Goal: Information Seeking & Learning: Understand process/instructions

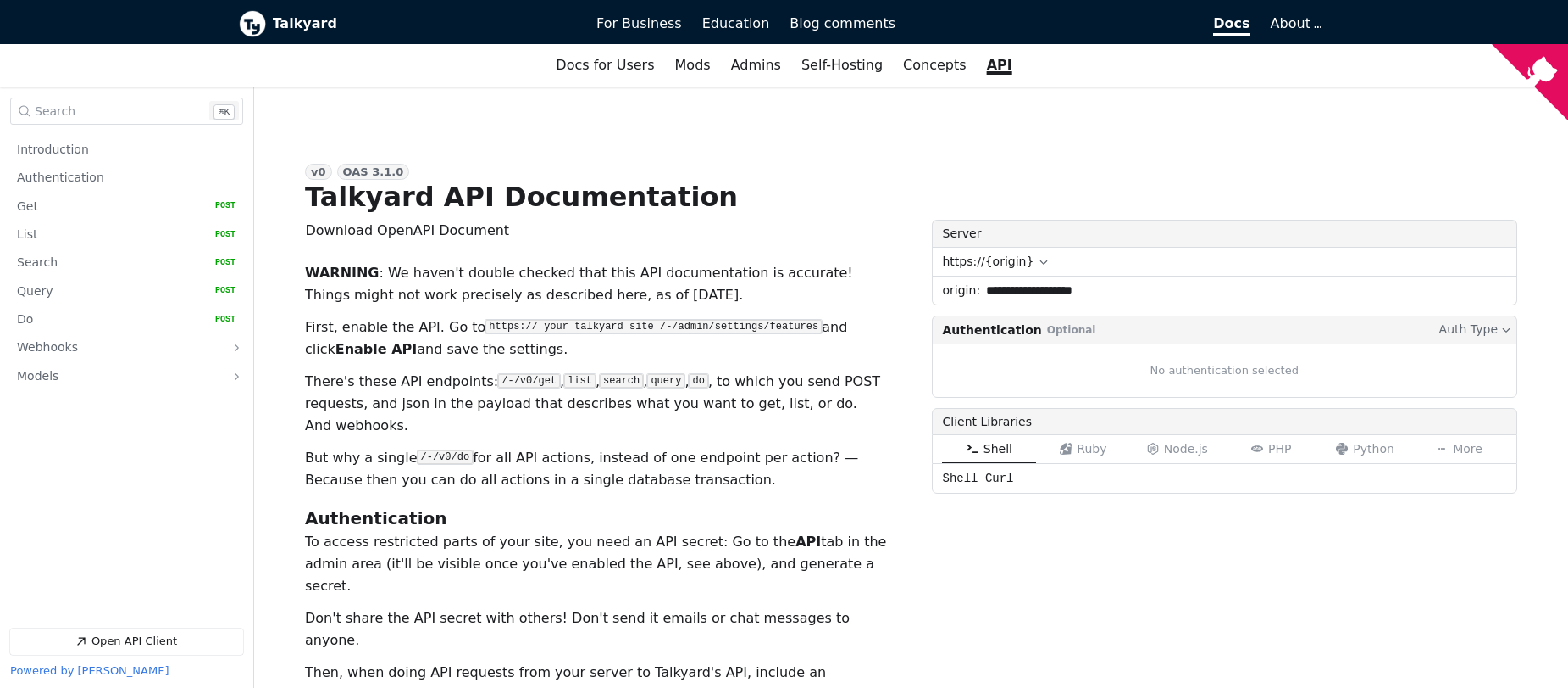
click at [1021, 297] on input "**********" at bounding box center [1249, 289] width 536 height 28
click at [1090, 607] on div "**********" at bounding box center [1226, 520] width 586 height 600
click at [1363, 455] on button "Python" at bounding box center [1365, 449] width 95 height 28
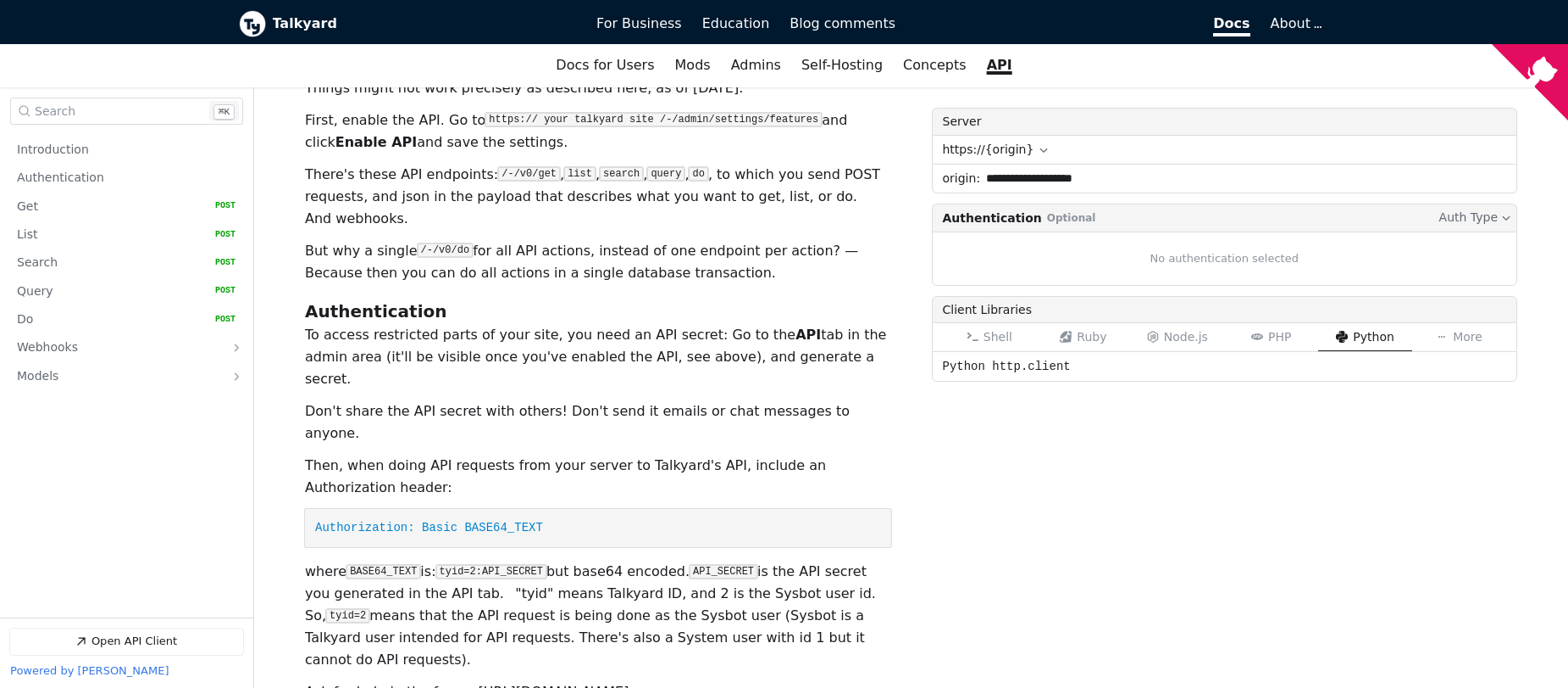
scroll to position [209, 0]
click at [95, 219] on link "Get   HTTP Method: POST" at bounding box center [126, 206] width 219 height 26
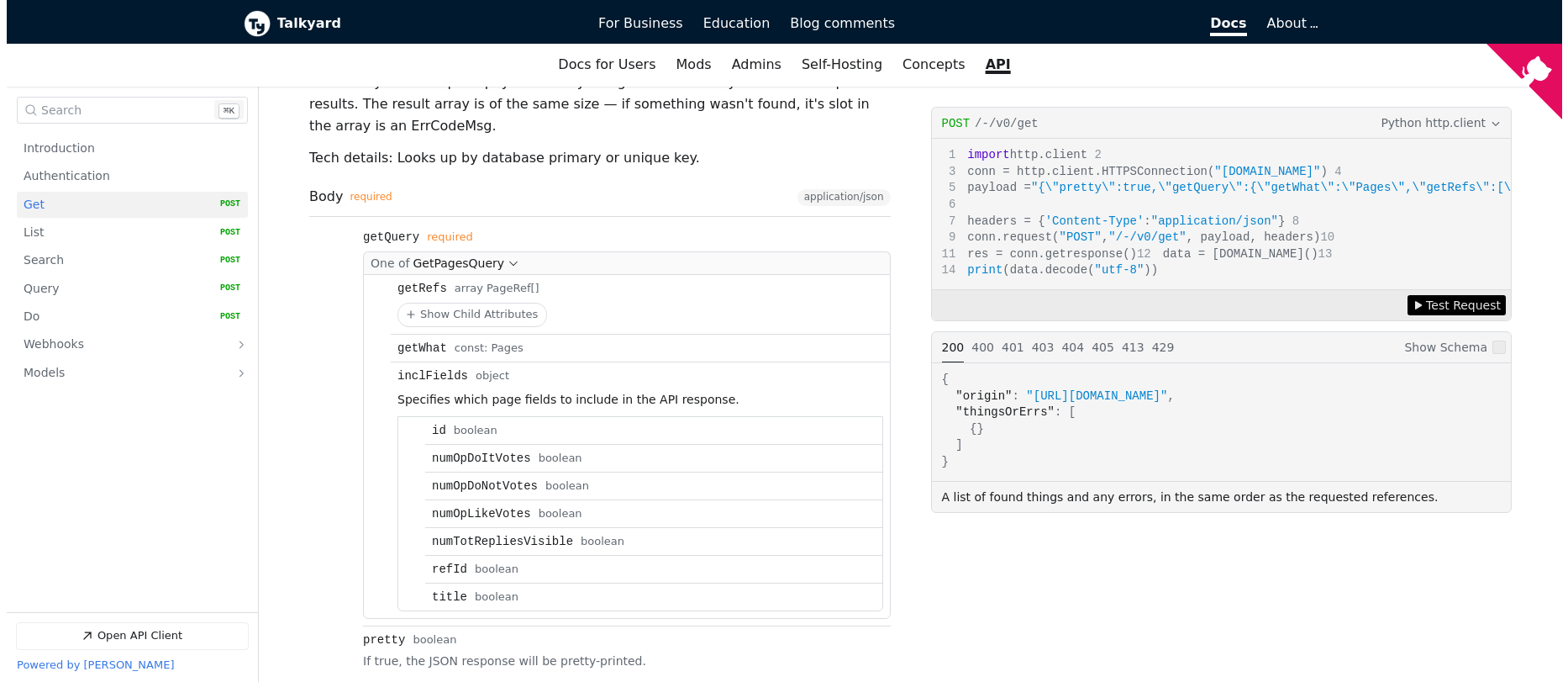
scroll to position [1059, 0]
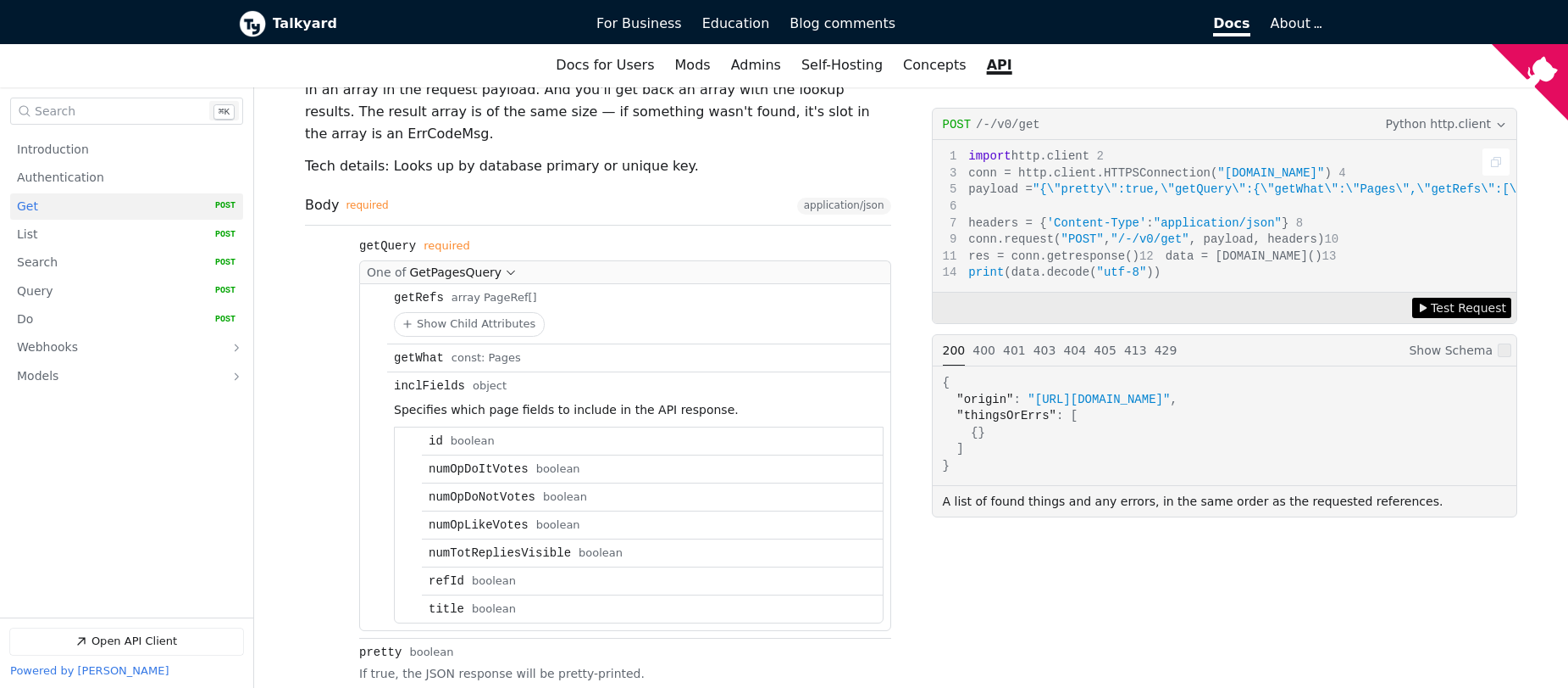
click at [1159, 176] on div "import http.client conn = http.client.HTTPSConnection( "[DOMAIN_NAME]" ) payloa…" at bounding box center [1225, 216] width 584 height 151
click at [1470, 317] on span "Test Request" at bounding box center [1469, 307] width 75 height 18
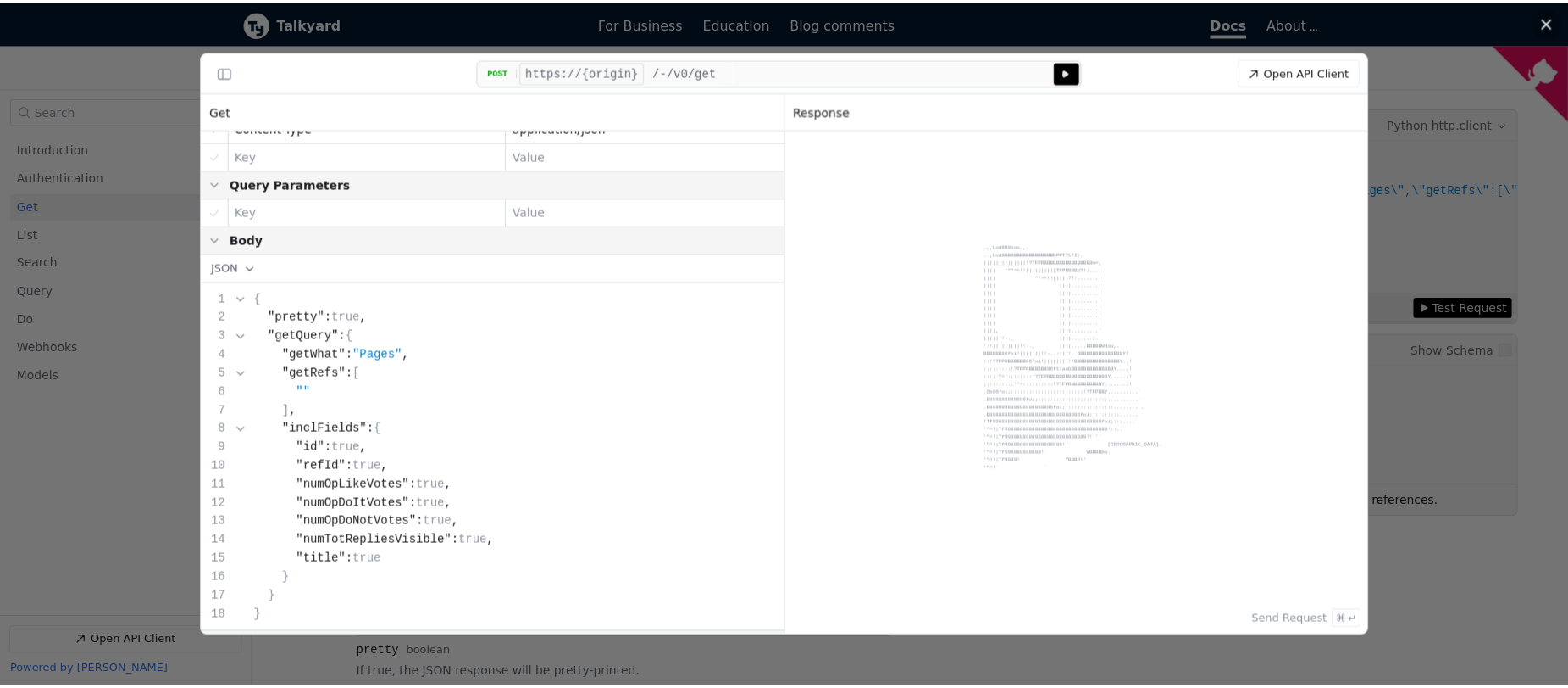
scroll to position [234, 0]
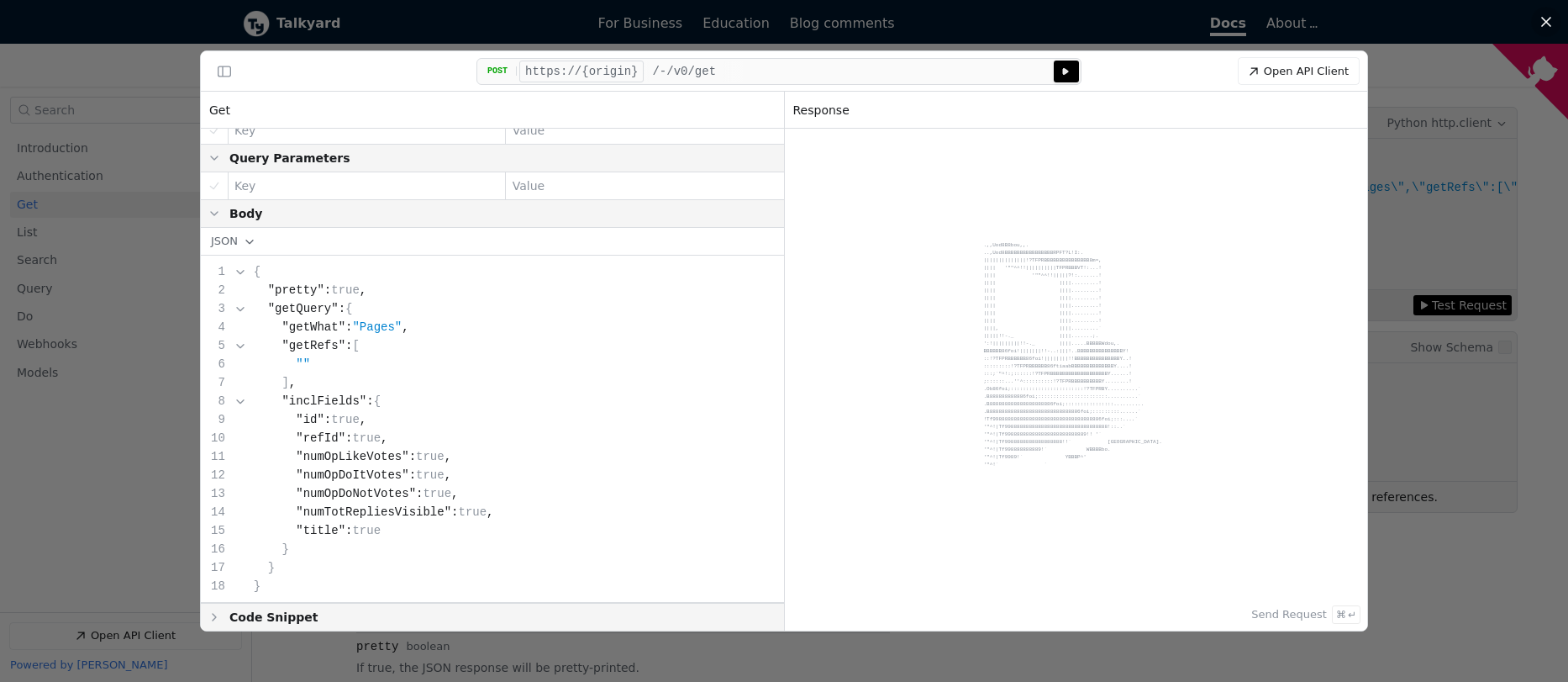
click at [1089, 66] on div "Open API Client Close Client Close Client" at bounding box center [1222, 71] width 282 height 26
click at [1075, 70] on button "Send Send post request to https://{origin}/-/v0/get" at bounding box center [1066, 71] width 25 height 22
click at [120, 426] on div at bounding box center [784, 341] width 1568 height 682
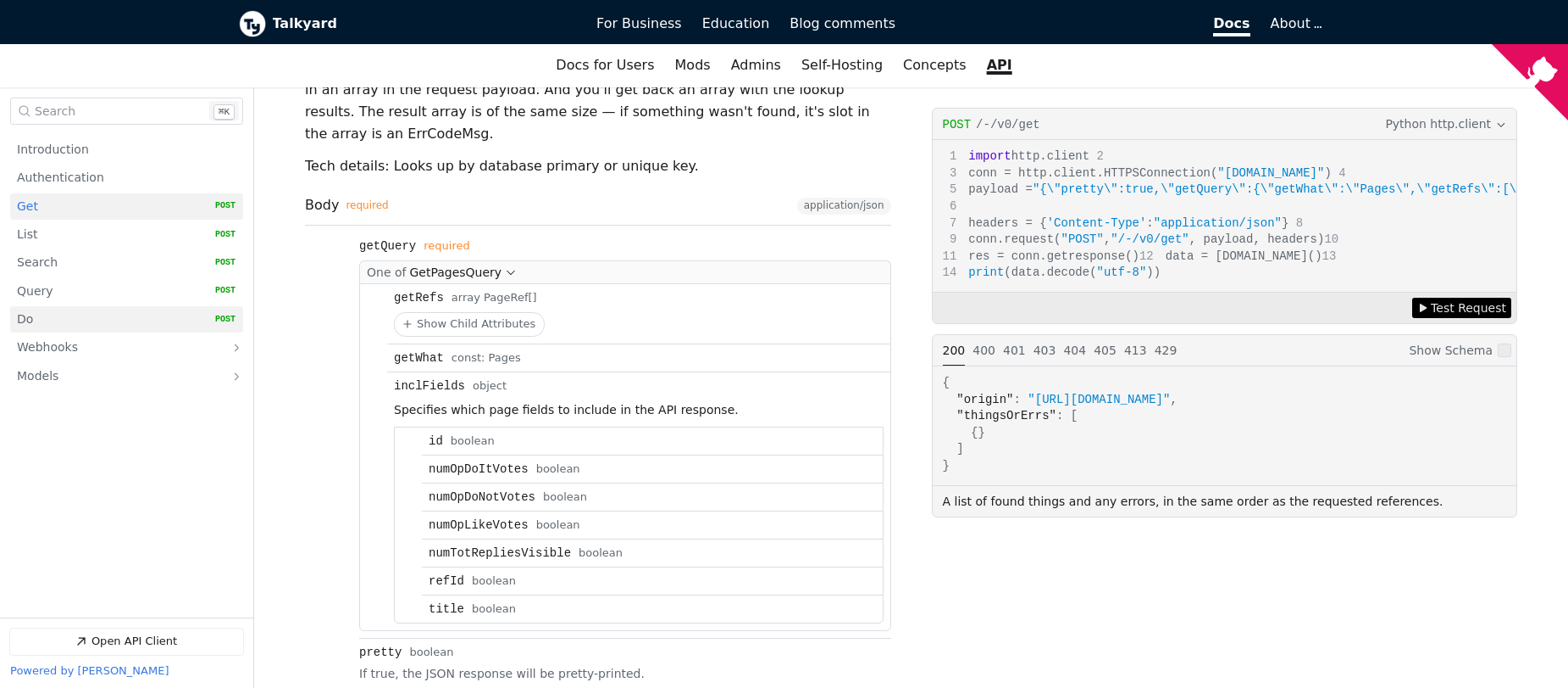
click at [73, 325] on link "Do   HTTP Method: POST" at bounding box center [126, 318] width 219 height 26
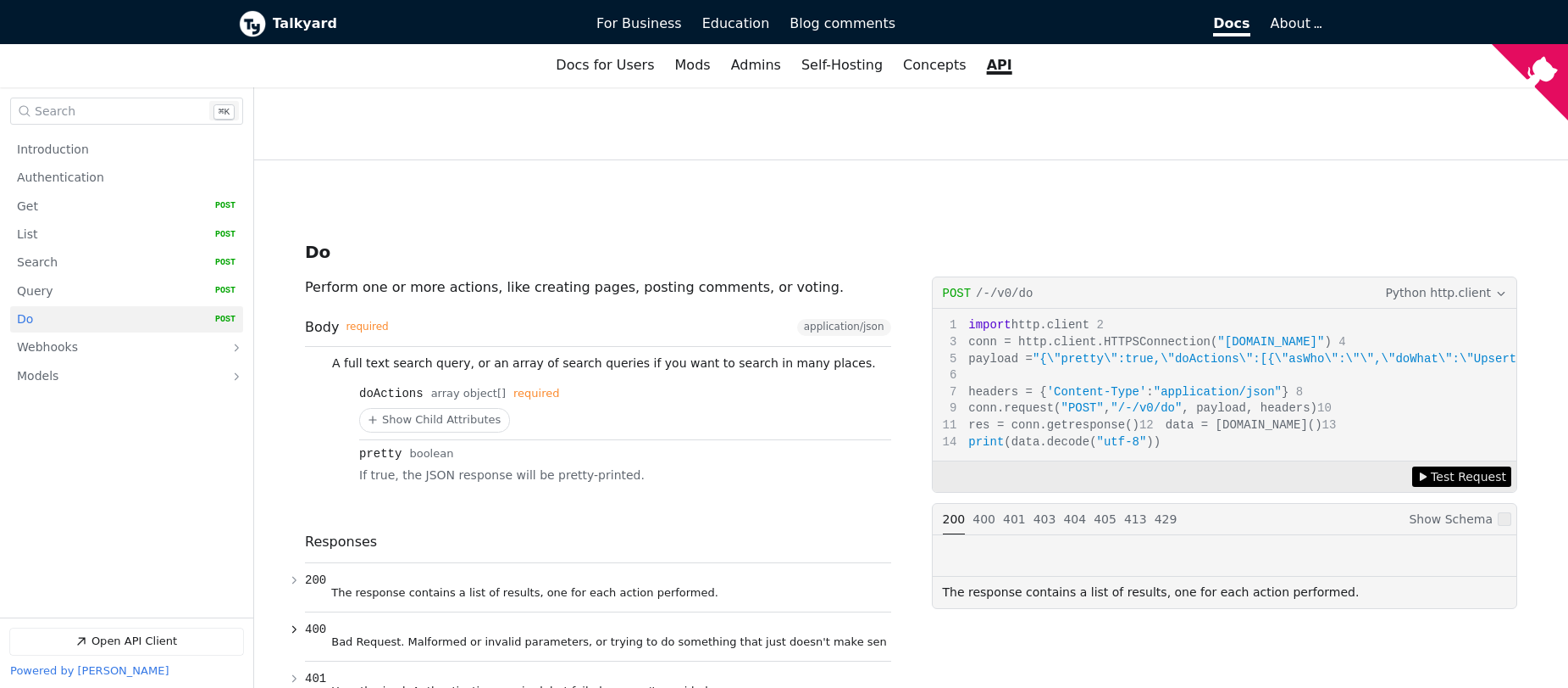
scroll to position [5770, 0]
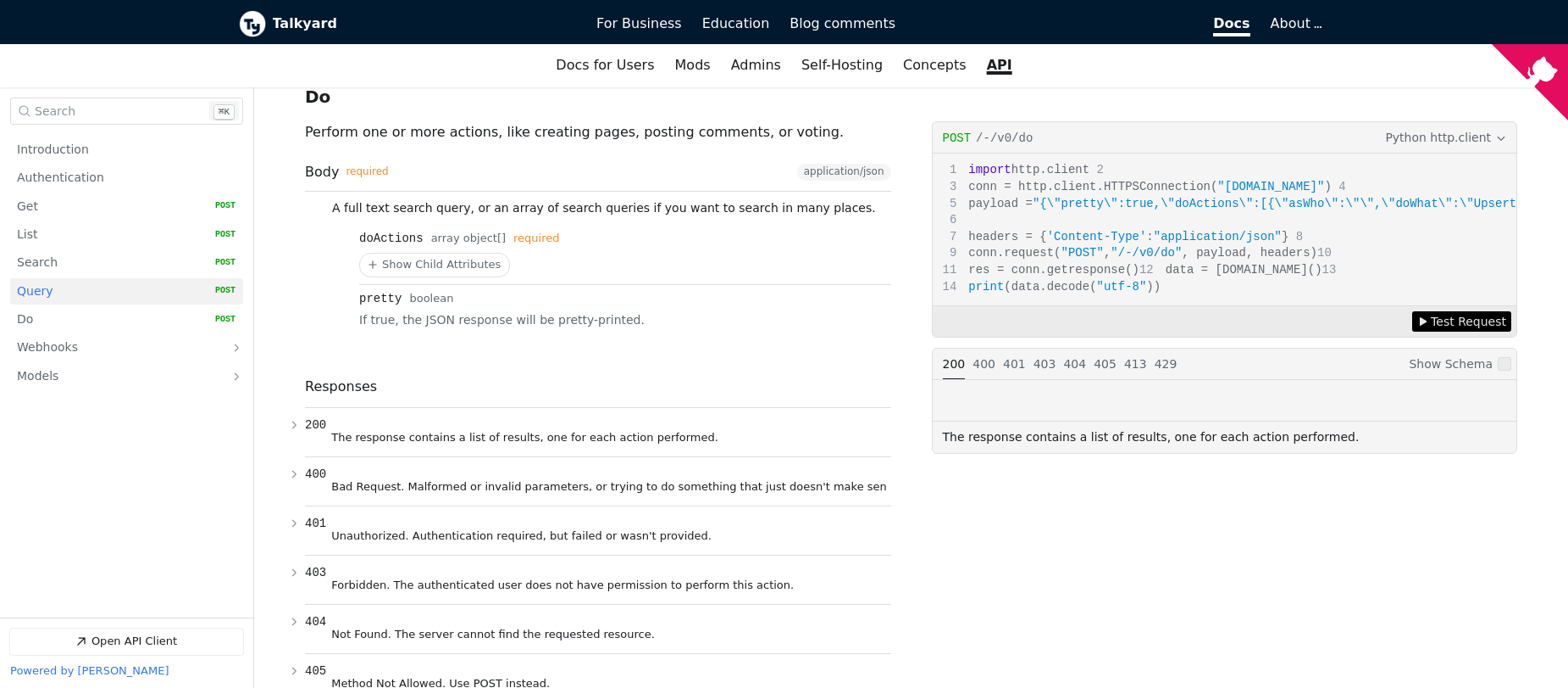
scroll to position [5135, 0]
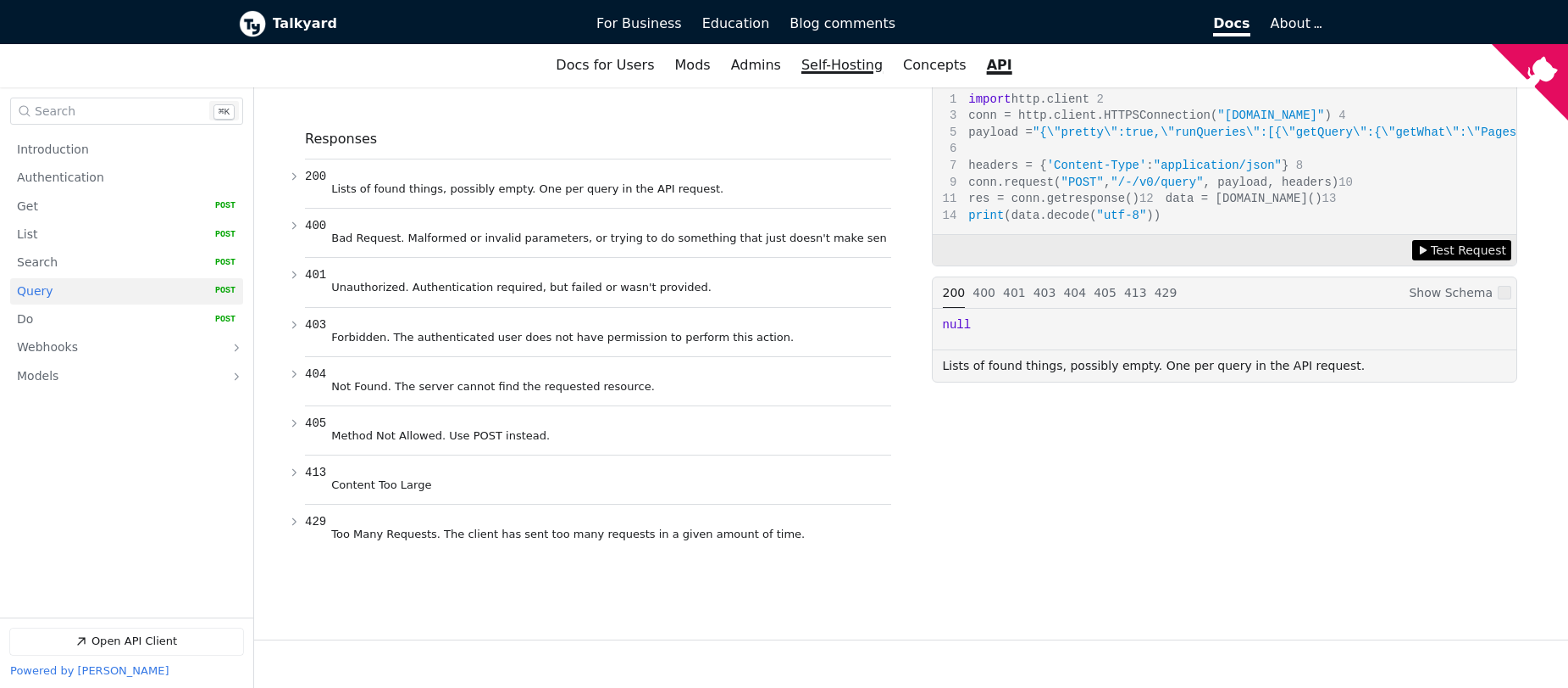
click at [836, 62] on link "Self-Hosting" at bounding box center [842, 66] width 101 height 29
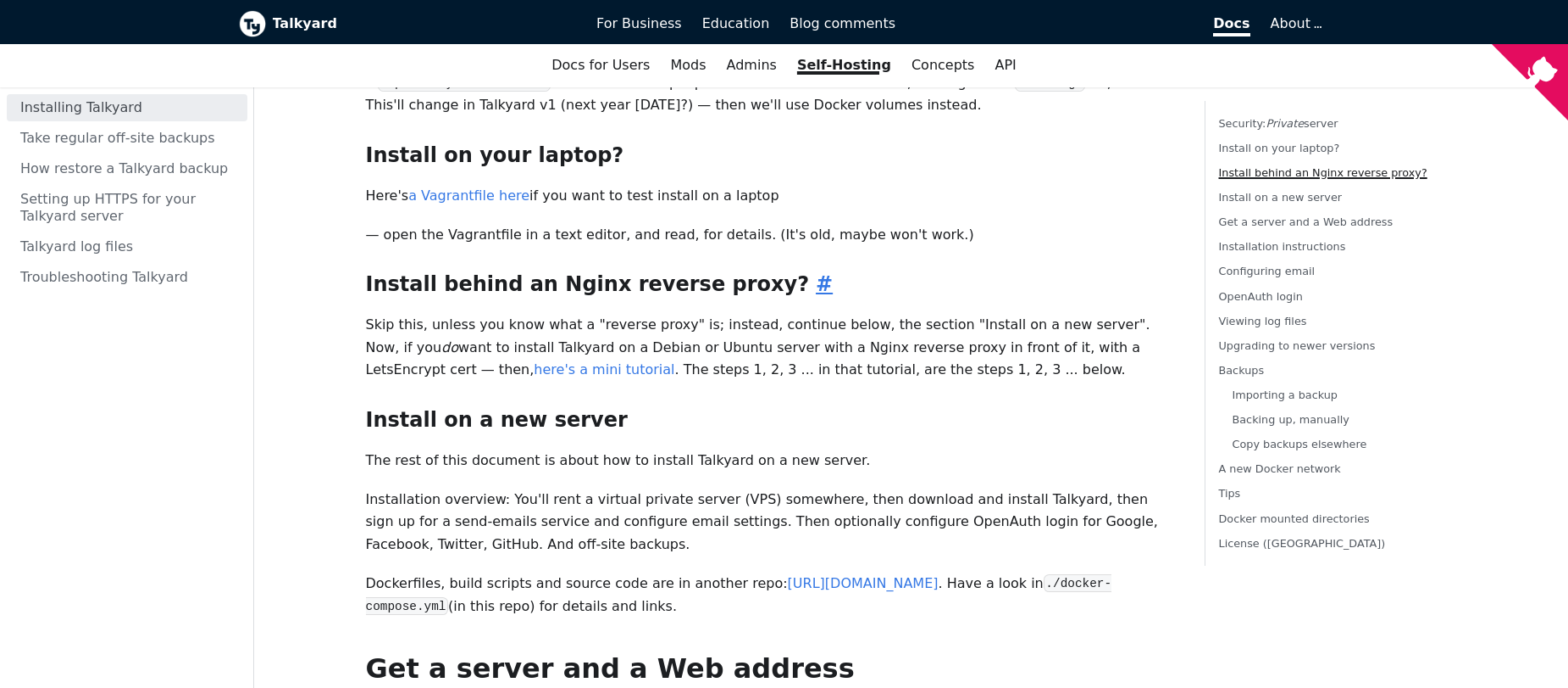
scroll to position [558, 0]
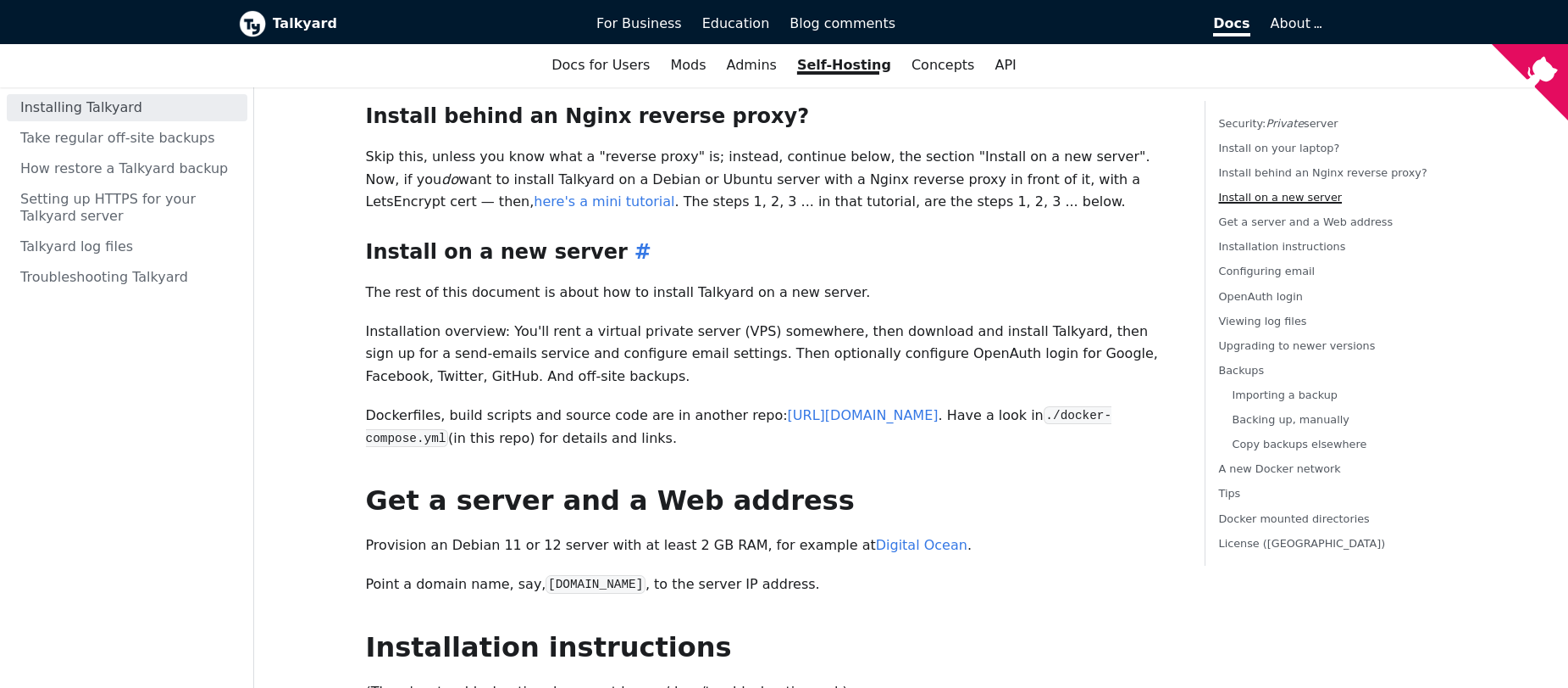
click at [474, 239] on h3 "Install on a new server ​" at bounding box center [772, 252] width 812 height 25
click at [625, 406] on p "Dockerfiles, build scripts and source code are in another repo: [URL][DOMAIN_NA…" at bounding box center [772, 427] width 812 height 45
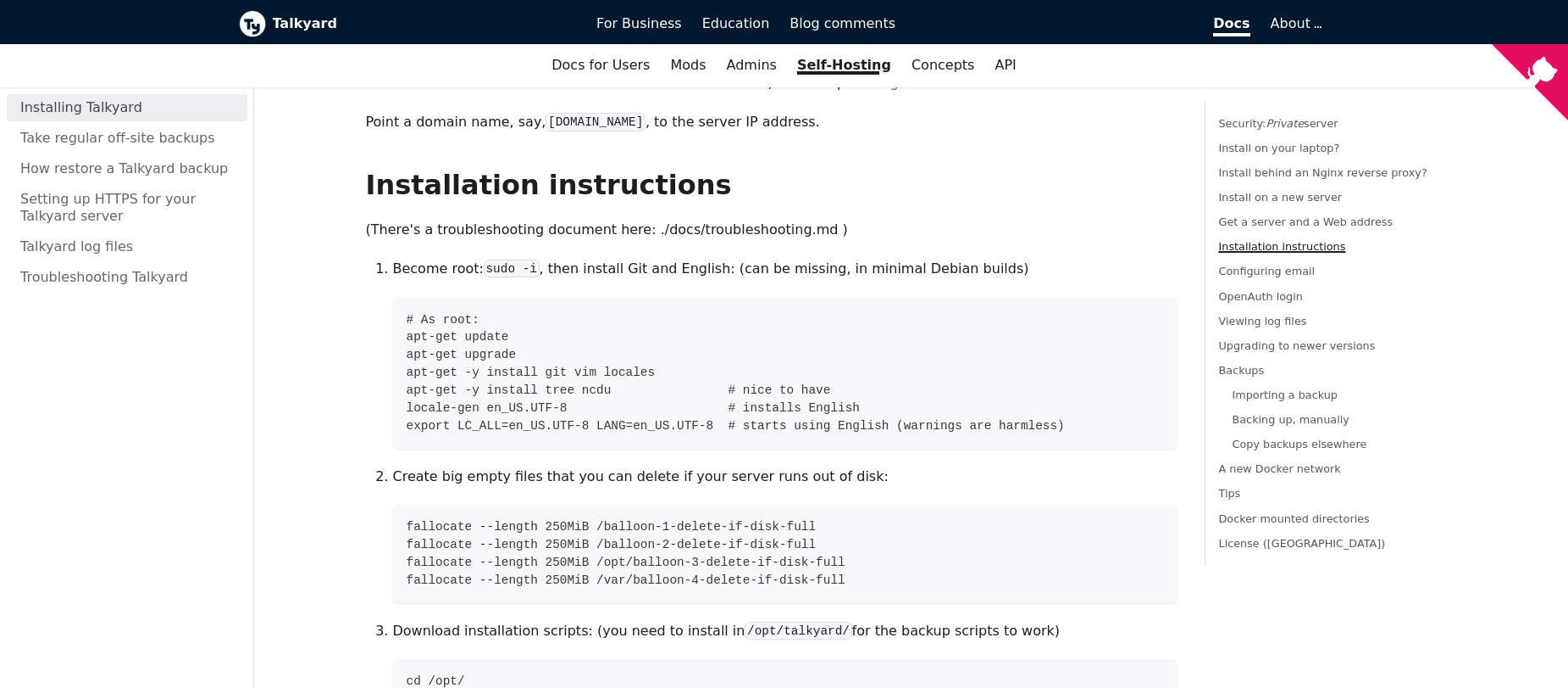
scroll to position [1024, 0]
